Goal: Use online tool/utility: Utilize a website feature to perform a specific function

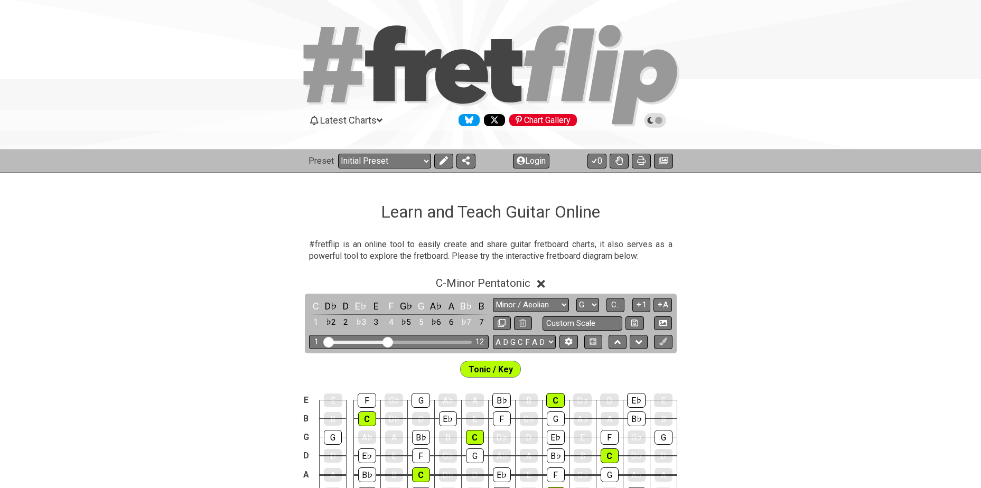
select select "Minor / Aeolian"
select select "G"
select select "A D G C F A D"
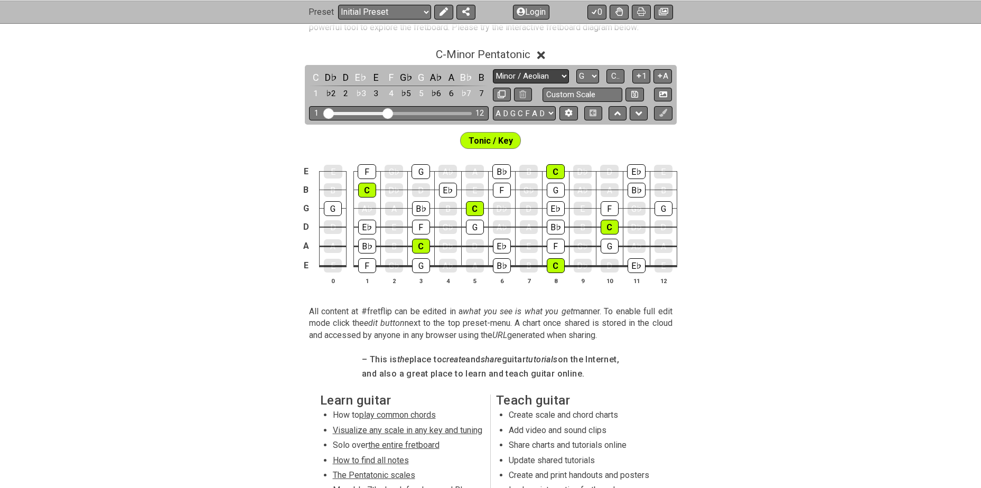
click at [524, 77] on select "Minor Pentatonic Click to edit Minor Pentatonic Major Pentatonic Minor Blues Ma…" at bounding box center [531, 76] width 76 height 14
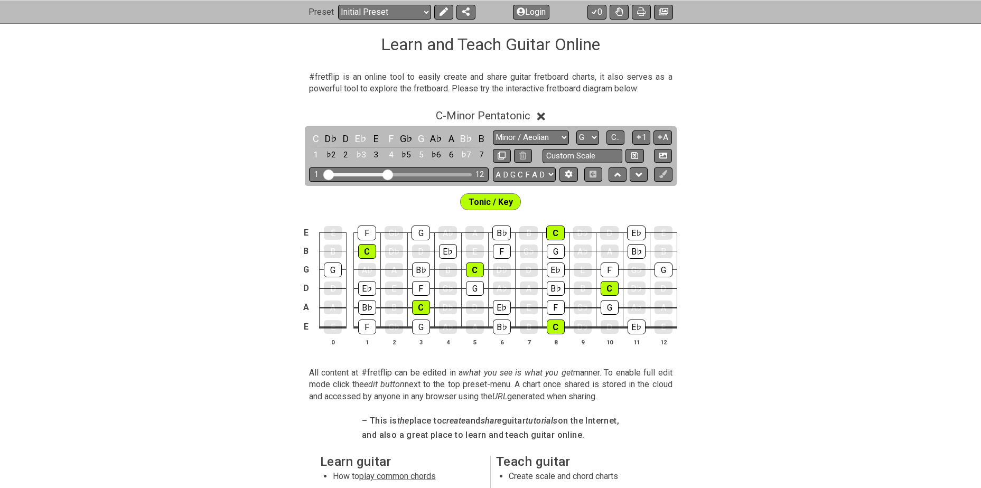
scroll to position [158, 0]
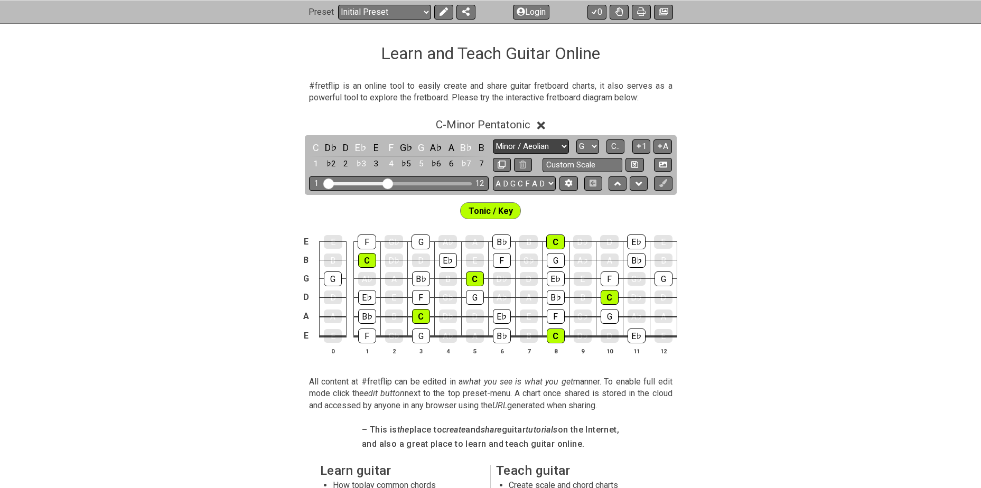
click at [545, 144] on select "Minor Pentatonic Click to edit Minor Pentatonic Major Pentatonic Minor Blues Ma…" at bounding box center [531, 146] width 76 height 14
select select "Major / [PERSON_NAME]"
click at [493, 139] on select "Minor Pentatonic Click to edit Minor Pentatonic Major Pentatonic Minor Blues Ma…" at bounding box center [531, 146] width 76 height 14
select select "C"
select select "E A D G B E"
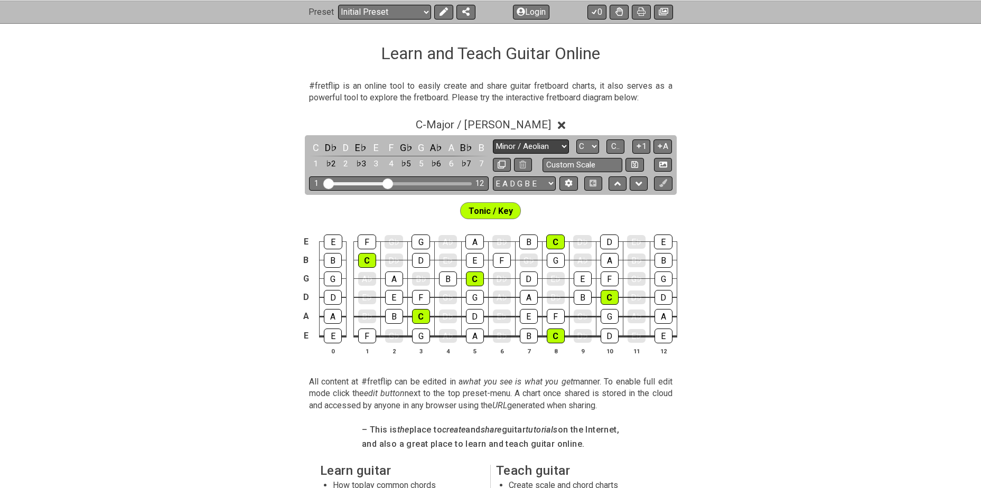
click at [532, 147] on select "Minor Pentatonic Click to edit Minor Pentatonic Major Pentatonic Minor Blues Ma…" at bounding box center [531, 146] width 76 height 14
select select "Minor / Aeolian"
click at [493, 139] on select "Minor Pentatonic Click to edit Minor Pentatonic Major Pentatonic Minor Blues Ma…" at bounding box center [531, 146] width 76 height 14
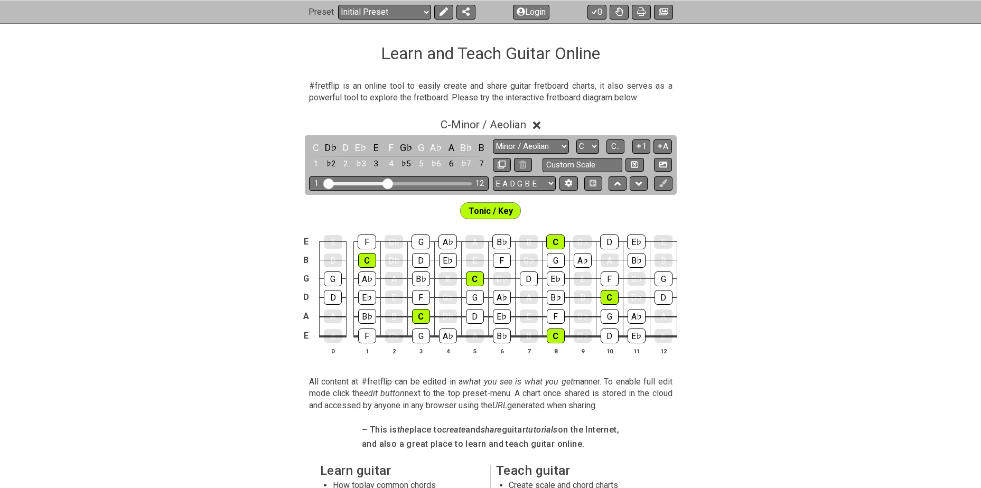
drag, startPoint x: 393, startPoint y: 183, endPoint x: 447, endPoint y: 192, distance: 55.1
click at [447, 192] on div "C D♭ D E♭ E F G♭ G A♭ A B♭ B 1 ♭2 2 ♭3 3 4 ♭5 5 ♭6 6 ♭7 7 Minor Pentatonic Clic…" at bounding box center [491, 165] width 372 height 60
drag, startPoint x: 391, startPoint y: 186, endPoint x: 452, endPoint y: 177, distance: 61.8
click at [452, 183] on input "Visible fret range" at bounding box center [399, 183] width 150 height 0
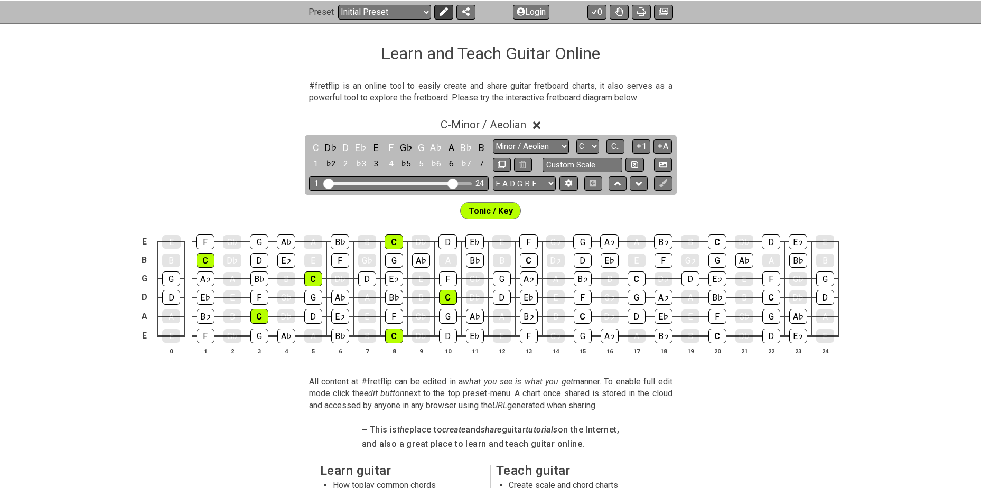
click at [442, 10] on icon at bounding box center [443, 11] width 8 height 8
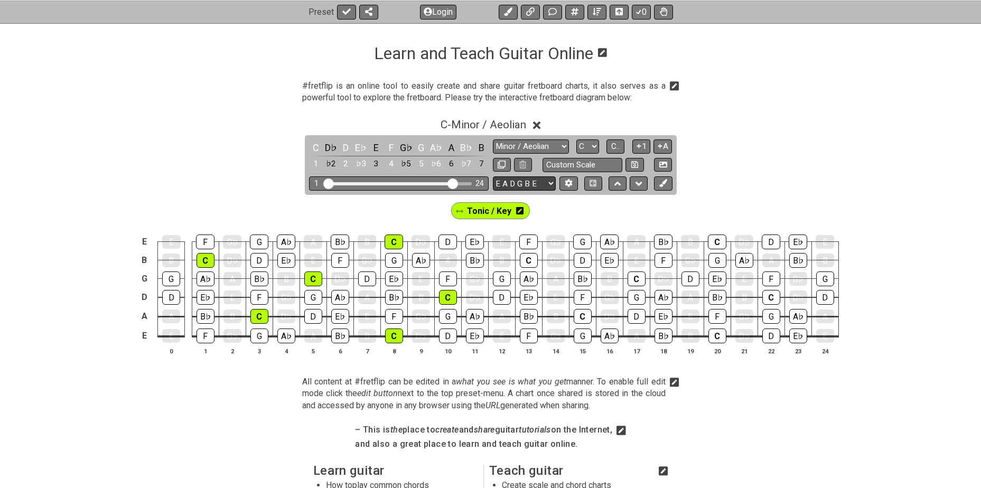
click at [526, 183] on select "E A D G B E E A D G B E E A D G B E B E A D F♯ B A D G C E A D A D G B E E♭ A♭ …" at bounding box center [524, 183] width 63 height 14
select select "A D G C F A D"
click at [493, 176] on select "E A D G B E E A D G B E E A D G B E B E A D F♯ B A D G C E A D A D G B E E♭ A♭ …" at bounding box center [524, 183] width 63 height 14
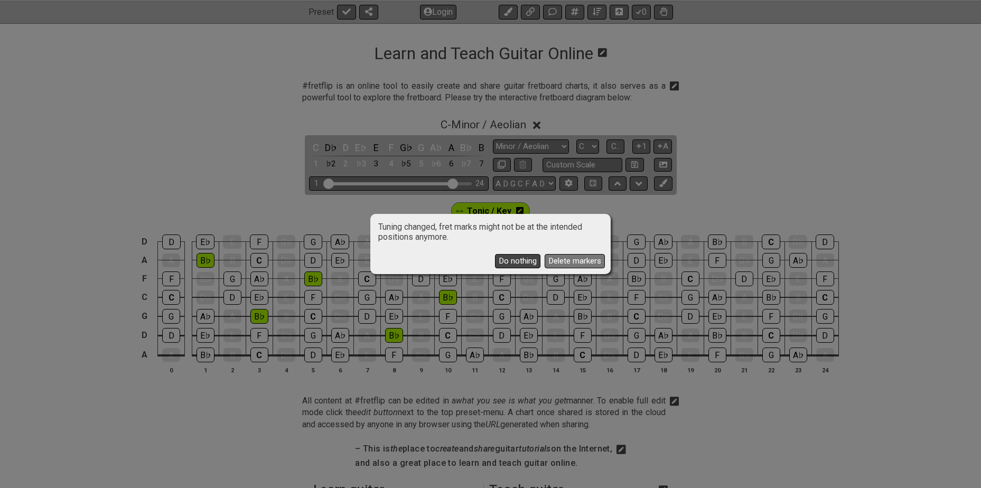
click at [525, 261] on button "Do nothing" at bounding box center [517, 261] width 45 height 14
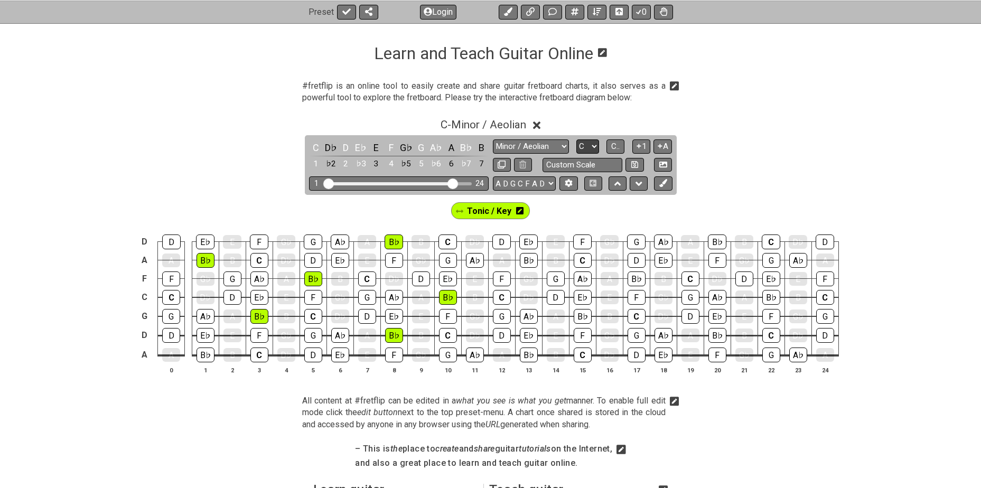
click at [592, 145] on select "A♭ A A♯ B♭ B C C♯ D♭ D D♯ E♭ E F F♯ G♭ G G♯" at bounding box center [587, 146] width 23 height 14
select select "G"
click at [576, 139] on select "A♭ A A♯ B♭ B C C♯ D♭ D D♯ E♭ E F F♯ G♭ G G♯" at bounding box center [587, 146] width 23 height 14
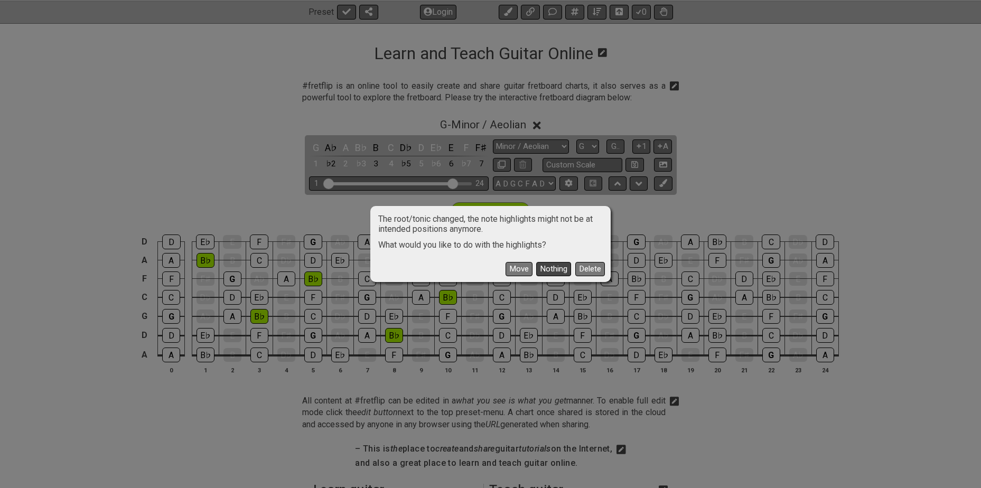
click at [562, 266] on button "Nothing" at bounding box center [553, 269] width 35 height 14
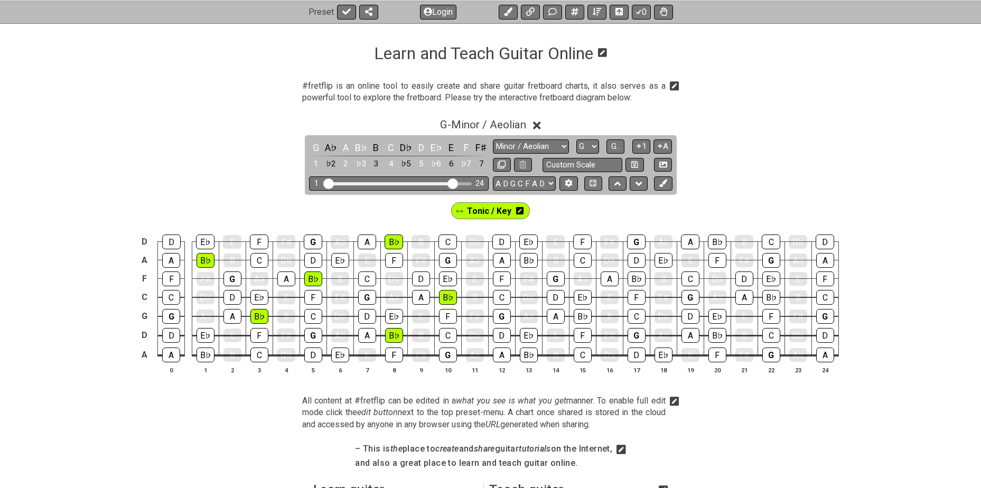
click at [522, 214] on div "Tonic / Key" at bounding box center [490, 210] width 79 height 17
click at [519, 212] on icon at bounding box center [519, 210] width 7 height 7
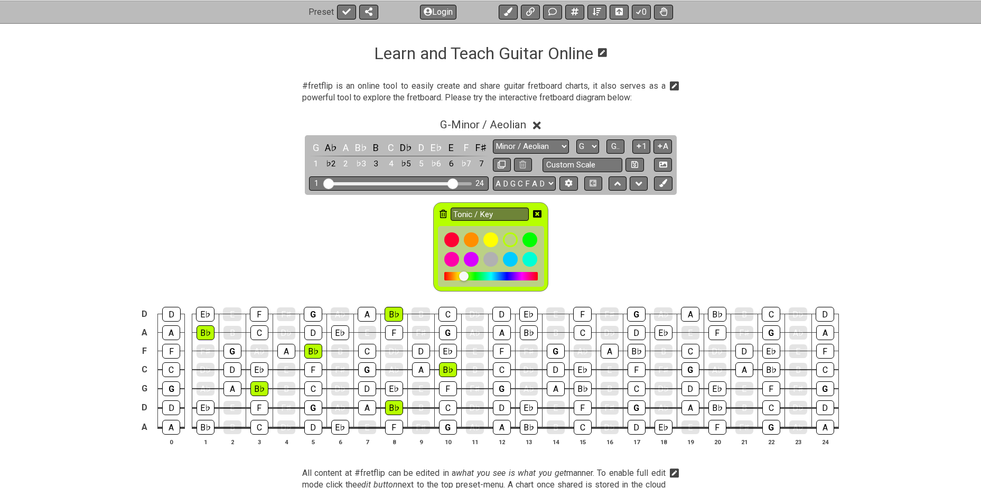
click at [444, 214] on icon at bounding box center [442, 214] width 7 height 8
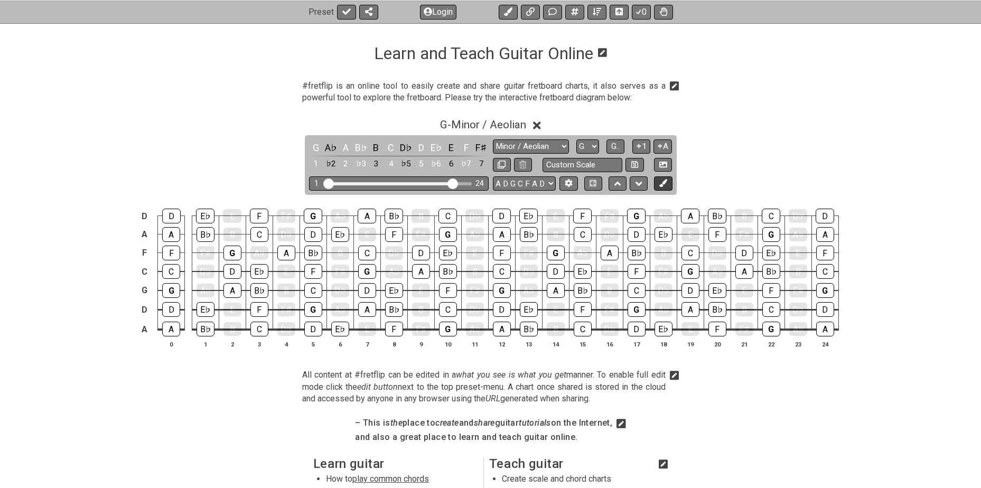
click at [668, 182] on button at bounding box center [663, 183] width 18 height 14
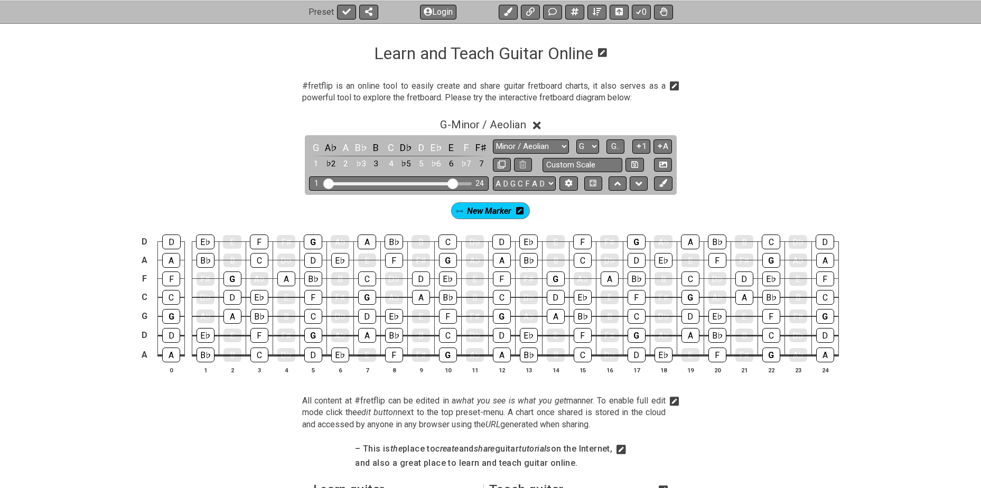
click at [520, 208] on icon at bounding box center [519, 210] width 7 height 7
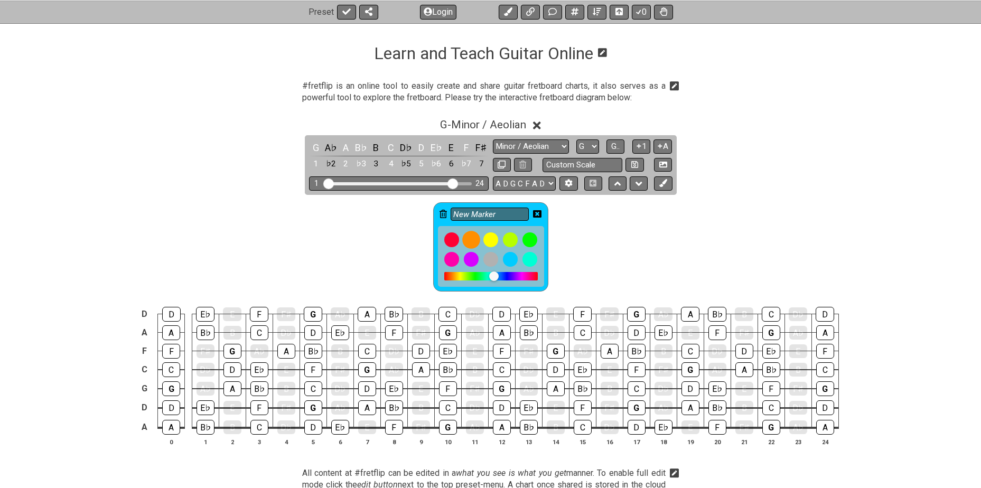
click at [467, 236] on div at bounding box center [471, 240] width 18 height 18
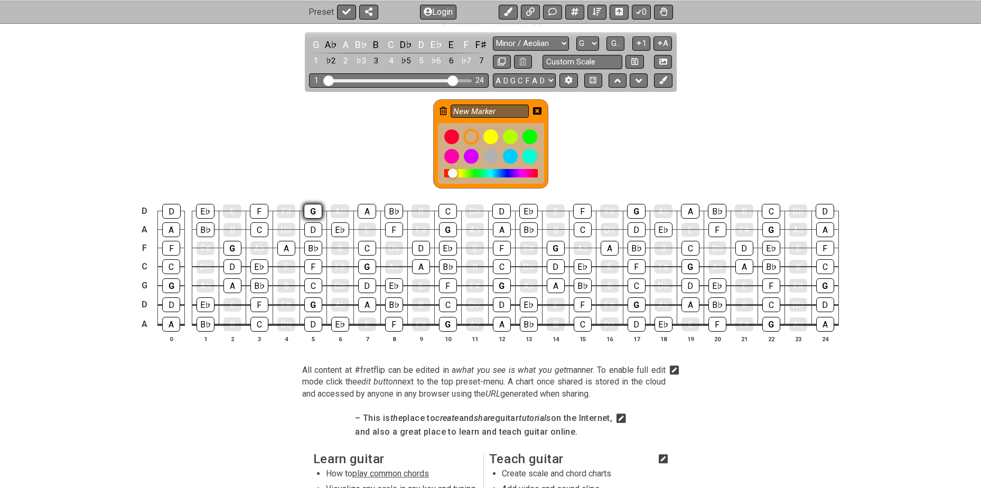
scroll to position [229, 0]
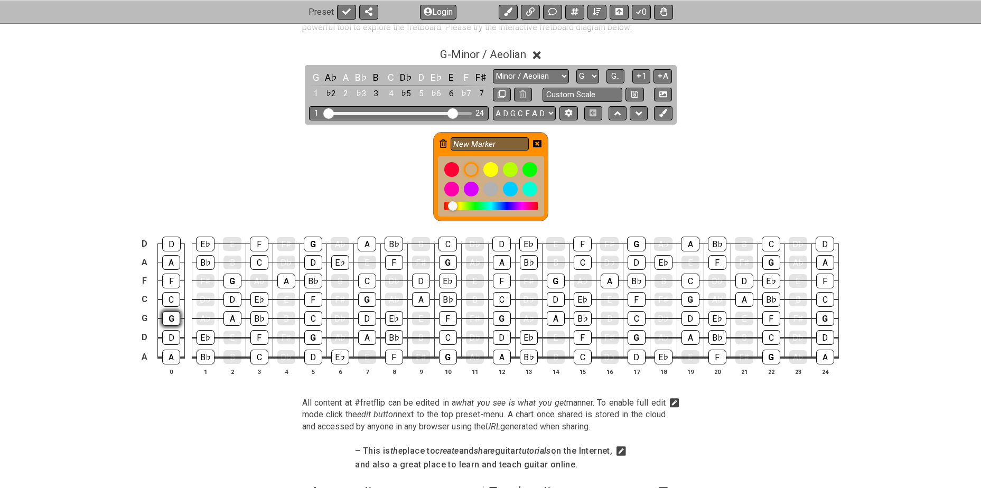
click at [166, 317] on div "G" at bounding box center [171, 318] width 18 height 15
click at [230, 277] on div "G" at bounding box center [232, 281] width 18 height 15
click at [311, 334] on div "G" at bounding box center [313, 337] width 18 height 15
click at [309, 243] on div "G" at bounding box center [313, 244] width 18 height 15
click at [362, 296] on div "G" at bounding box center [367, 299] width 18 height 15
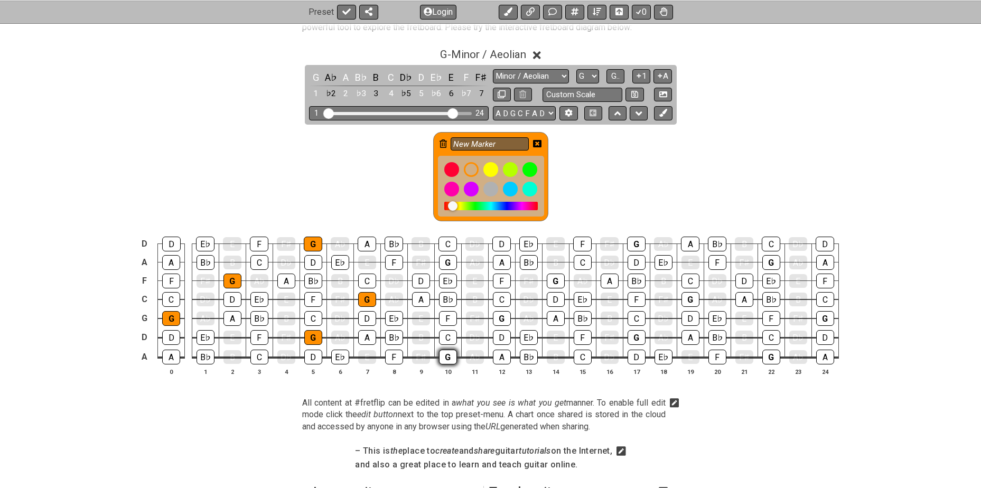
click at [446, 354] on div "G" at bounding box center [448, 357] width 18 height 15
click at [441, 261] on div "G" at bounding box center [448, 262] width 18 height 15
click at [499, 312] on div "G" at bounding box center [502, 318] width 18 height 15
click at [557, 280] on div "G" at bounding box center [556, 281] width 18 height 15
click at [633, 336] on div "G" at bounding box center [636, 337] width 18 height 15
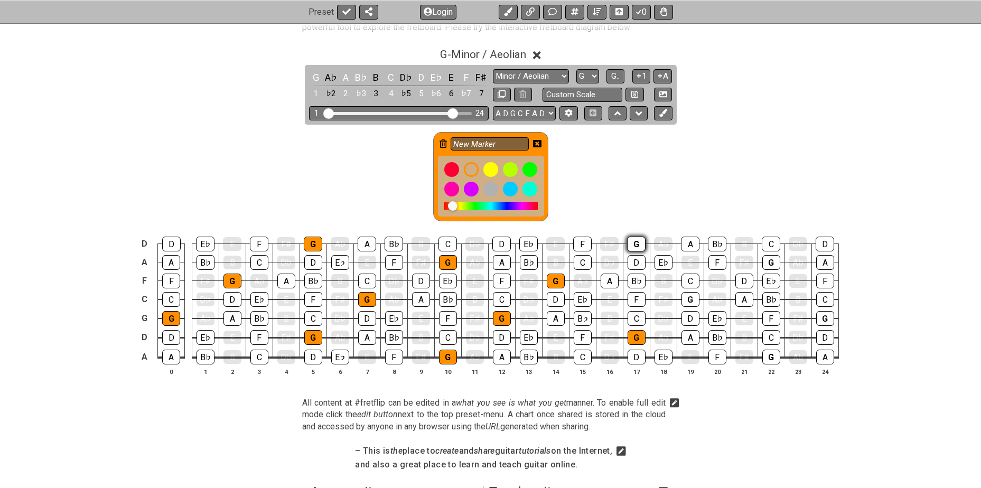
click at [631, 243] on div "G" at bounding box center [636, 244] width 18 height 15
click at [686, 297] on div "G" at bounding box center [690, 299] width 18 height 15
click at [775, 263] on div "G" at bounding box center [771, 262] width 18 height 15
click at [775, 355] on div "G" at bounding box center [771, 357] width 18 height 15
click at [818, 317] on div "G" at bounding box center [825, 318] width 18 height 15
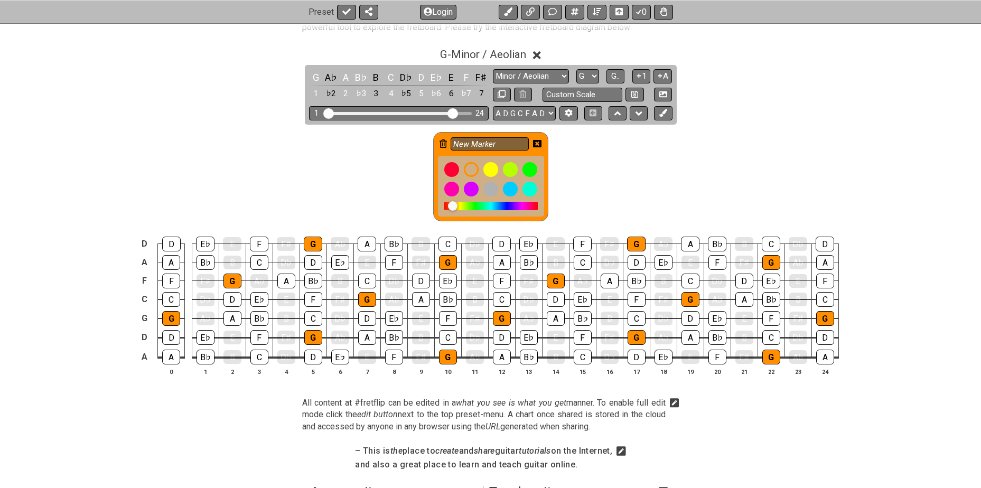
click at [536, 143] on icon at bounding box center [537, 143] width 8 height 8
